Goal: Contribute content: Add original content to the website for others to see

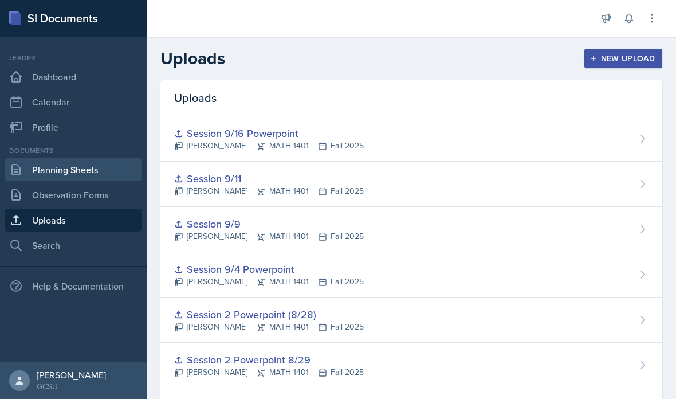
click at [88, 179] on link "Planning Sheets" at bounding box center [74, 169] width 138 height 23
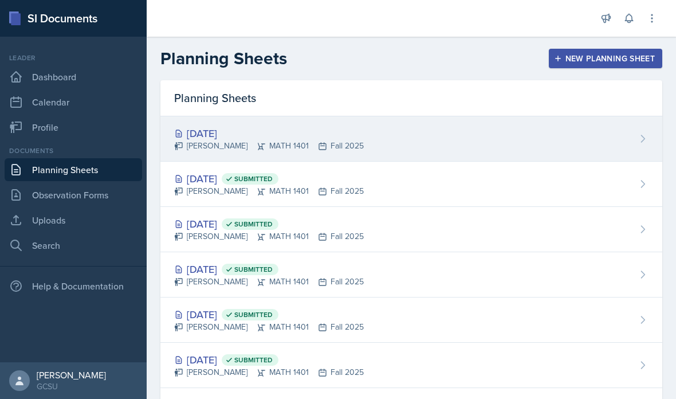
click at [442, 143] on div "[DATE] [PERSON_NAME] MATH 1401 Fall 2025" at bounding box center [412, 138] width 502 height 45
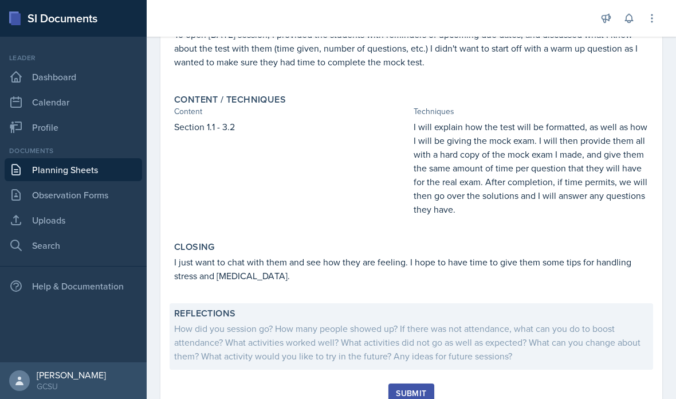
scroll to position [271, 0]
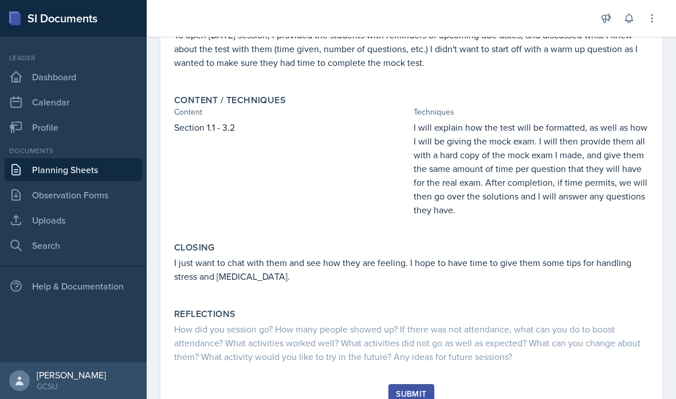
click at [418, 393] on div "Submit" at bounding box center [411, 393] width 30 height 9
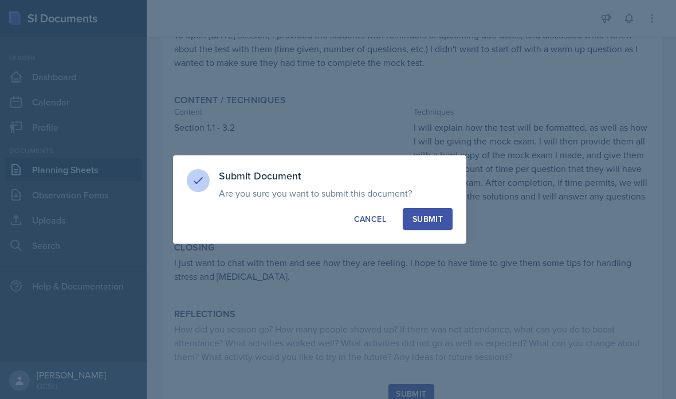
click at [432, 222] on div "Submit" at bounding box center [428, 218] width 30 height 11
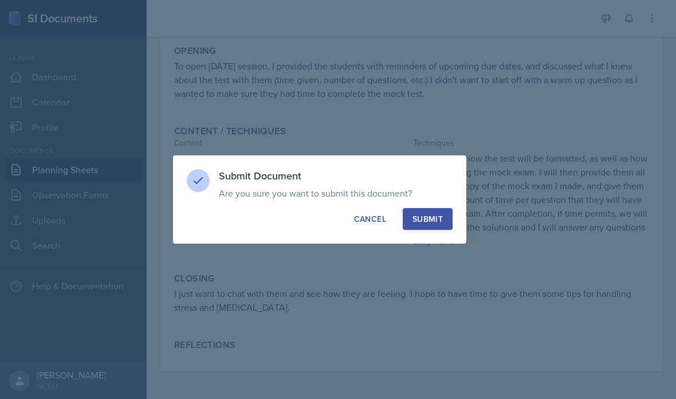
scroll to position [194, 0]
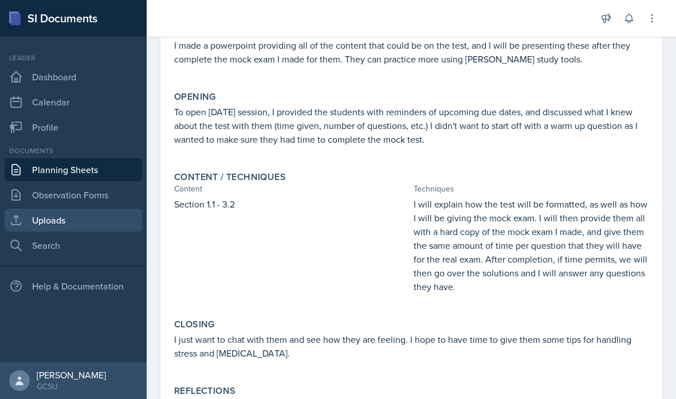
click at [112, 218] on link "Uploads" at bounding box center [74, 220] width 138 height 23
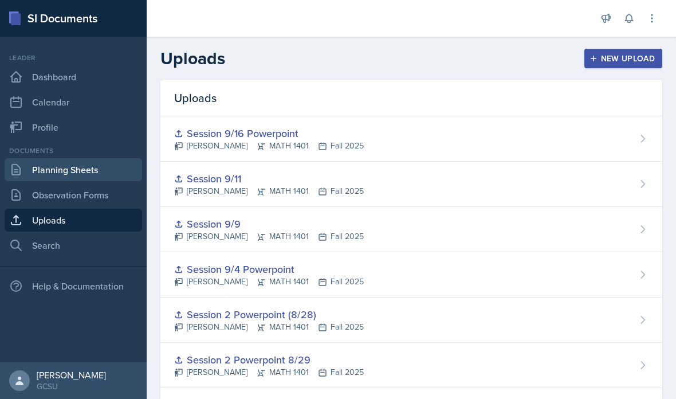
click at [106, 179] on link "Planning Sheets" at bounding box center [74, 169] width 138 height 23
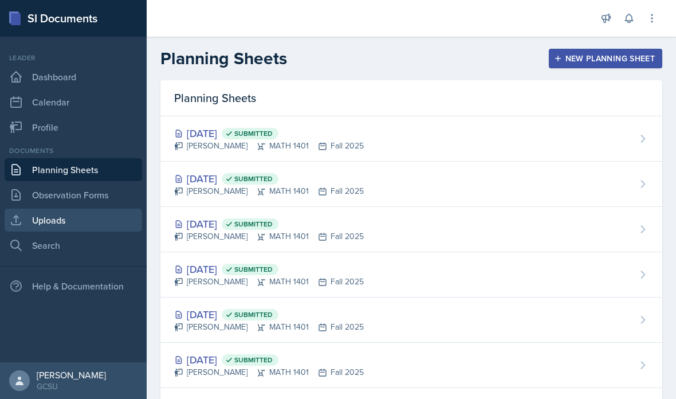
click at [94, 226] on link "Uploads" at bounding box center [74, 220] width 138 height 23
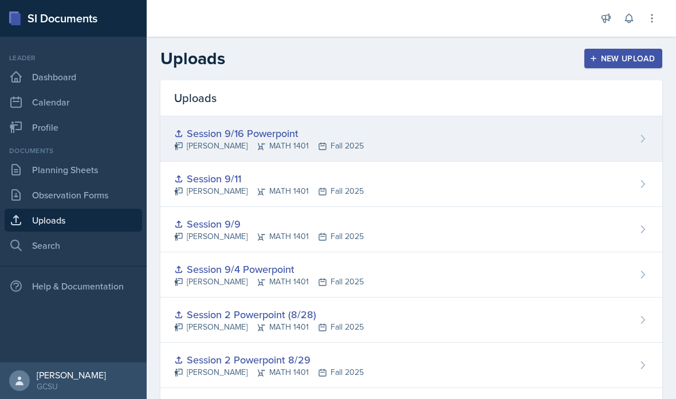
click at [651, 146] on div "Session 9/16 Powerpoint [PERSON_NAME] MATH 1401 Fall 2025" at bounding box center [412, 138] width 502 height 45
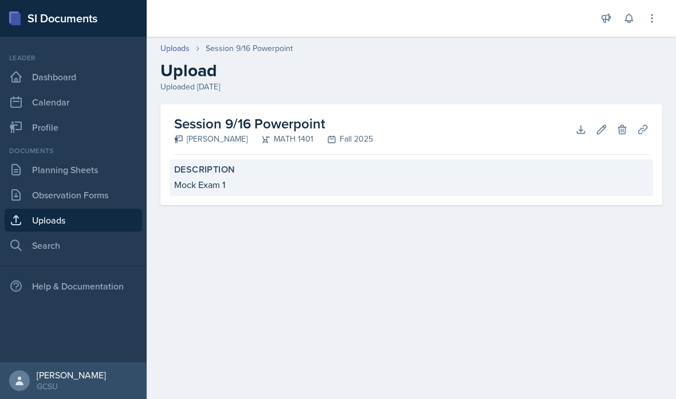
click at [195, 174] on label "Description" at bounding box center [411, 169] width 475 height 11
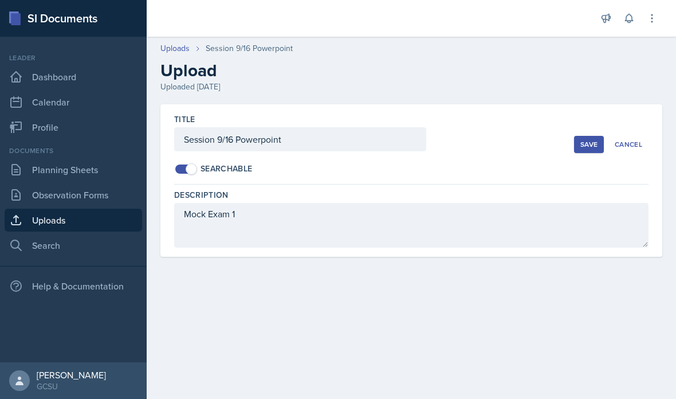
click at [585, 151] on button "Save" at bounding box center [589, 144] width 30 height 17
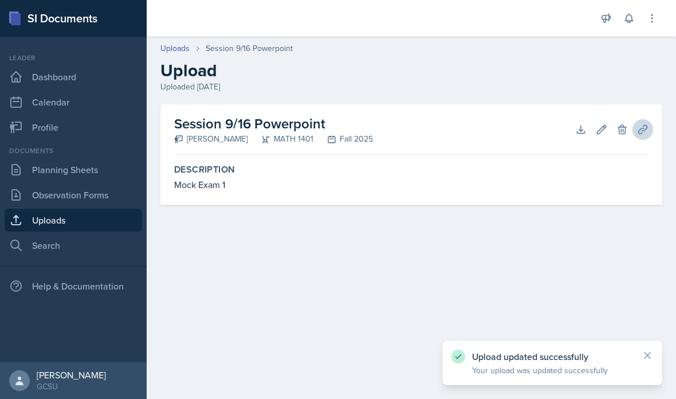
click at [649, 125] on button "Planning Sheets" at bounding box center [643, 129] width 21 height 21
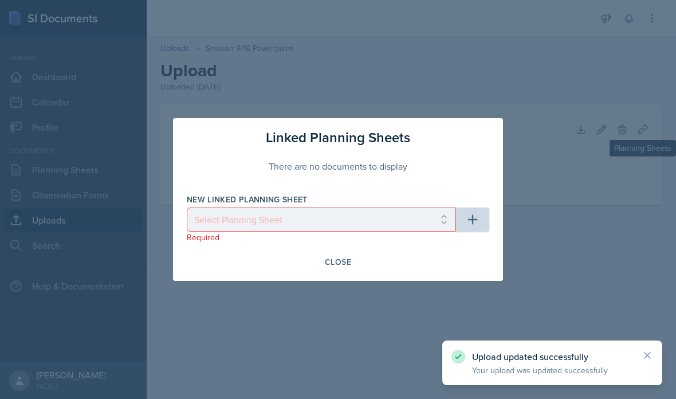
click at [402, 216] on select "Select Planning Sheet [DATE] [DATE] [DATE] [DATE] [DATE] [DATE] [DATE]" at bounding box center [321, 220] width 269 height 24
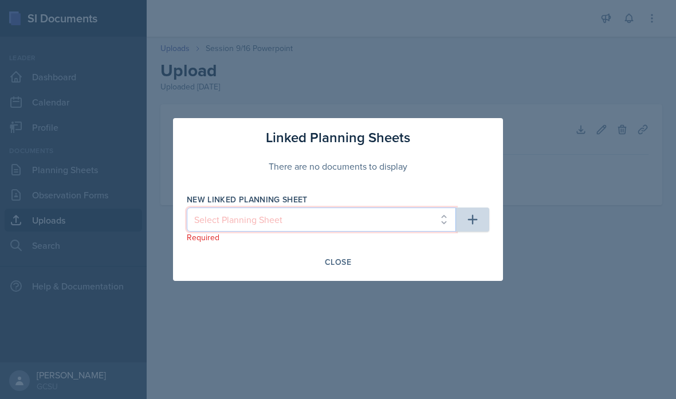
select select "3a2d2779-24b7-4315-b73a-39ff1ecd5b1f"
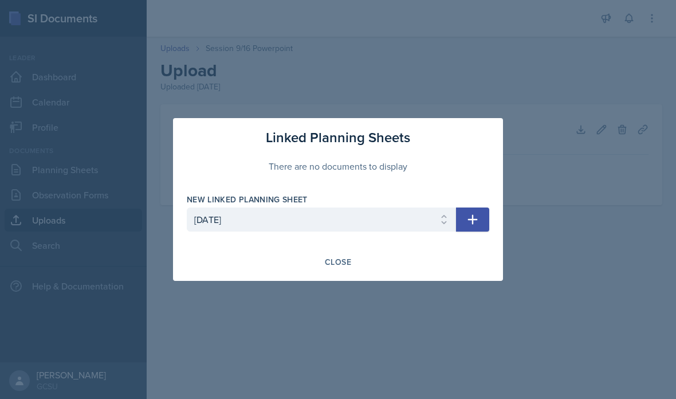
click at [481, 228] on button "button" at bounding box center [472, 220] width 33 height 24
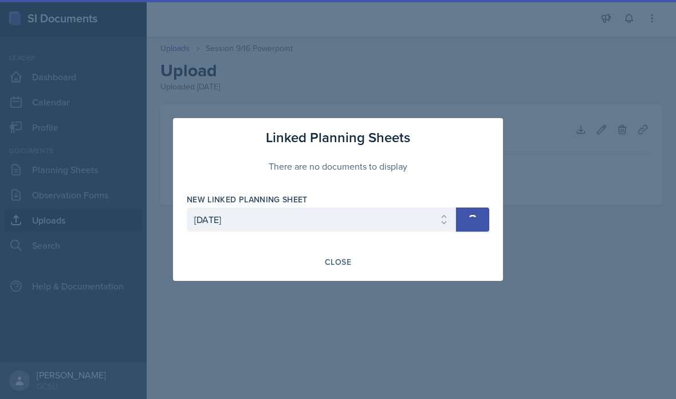
select select
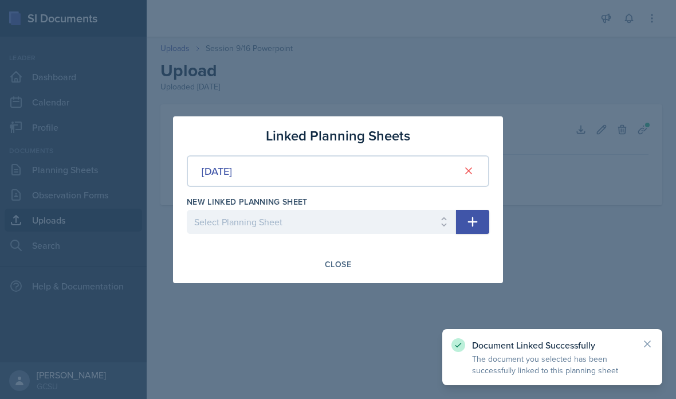
click at [620, 263] on div at bounding box center [338, 199] width 676 height 399
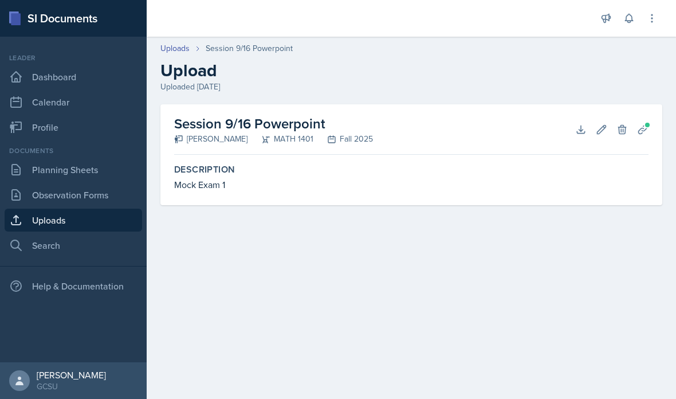
click at [367, 146] on div "Session 9/16 Powerpoint [PERSON_NAME] MATH 1401 Fall 2025 Download Edit Delete …" at bounding box center [411, 129] width 475 height 50
click at [580, 128] on icon at bounding box center [581, 129] width 11 height 11
